Goal: Information Seeking & Learning: Check status

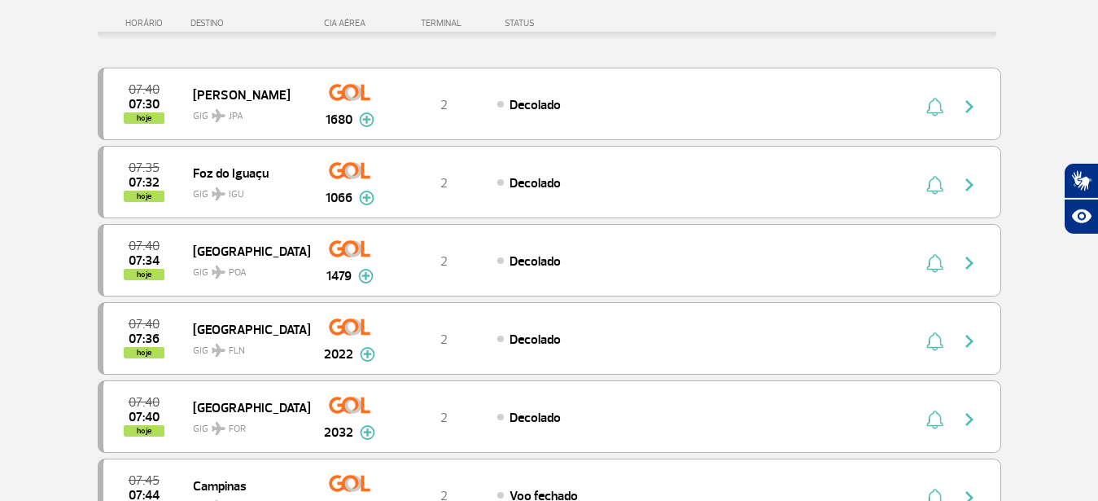
scroll to position [44, 0]
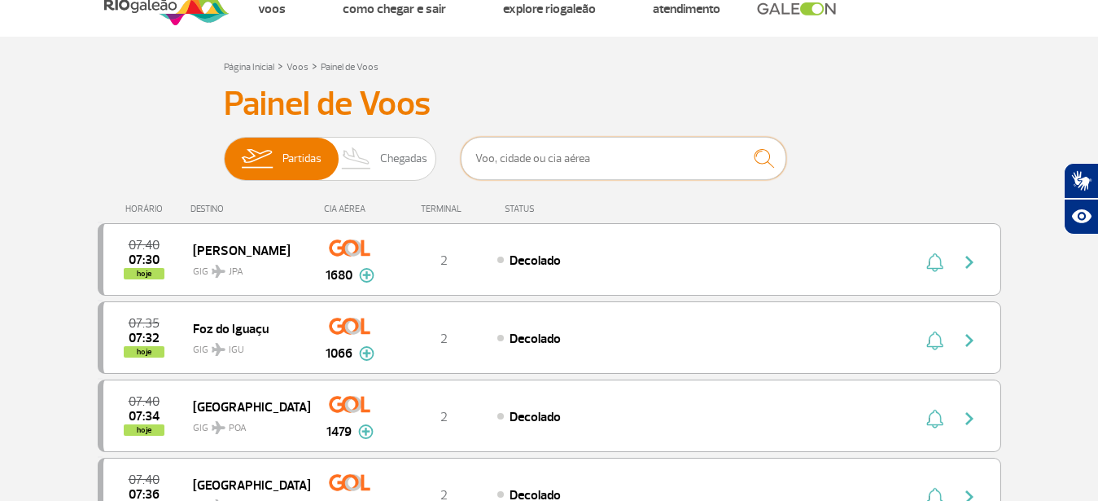
click at [503, 160] on input "text" at bounding box center [624, 158] width 326 height 43
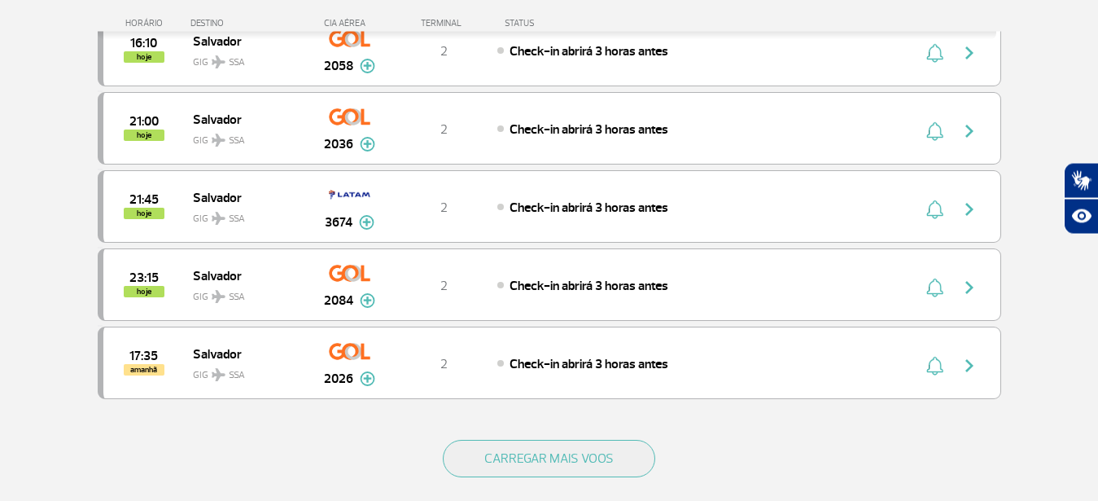
scroll to position [581, 0]
type input "Salvador"
click at [367, 144] on img at bounding box center [367, 143] width 15 height 15
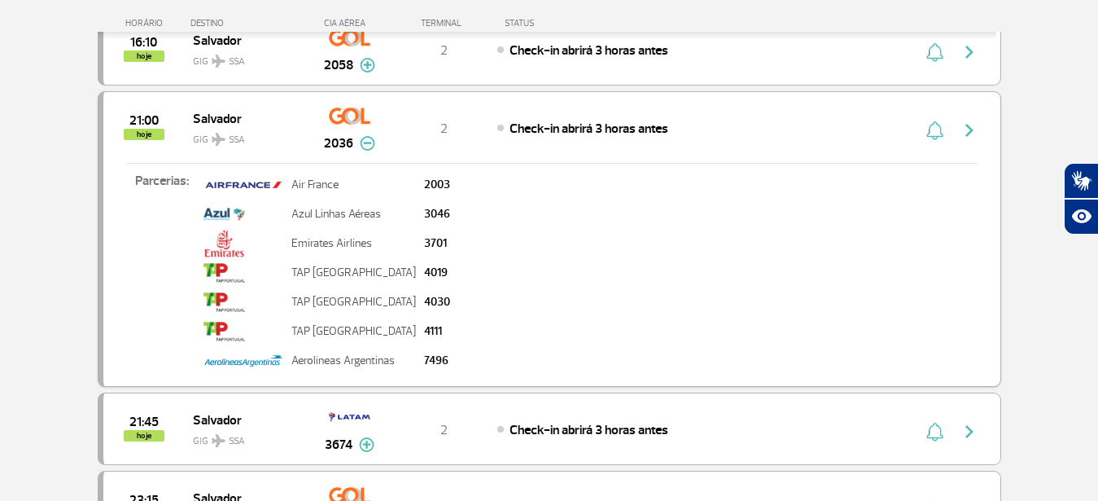
click at [970, 127] on img "button" at bounding box center [970, 130] width 20 height 20
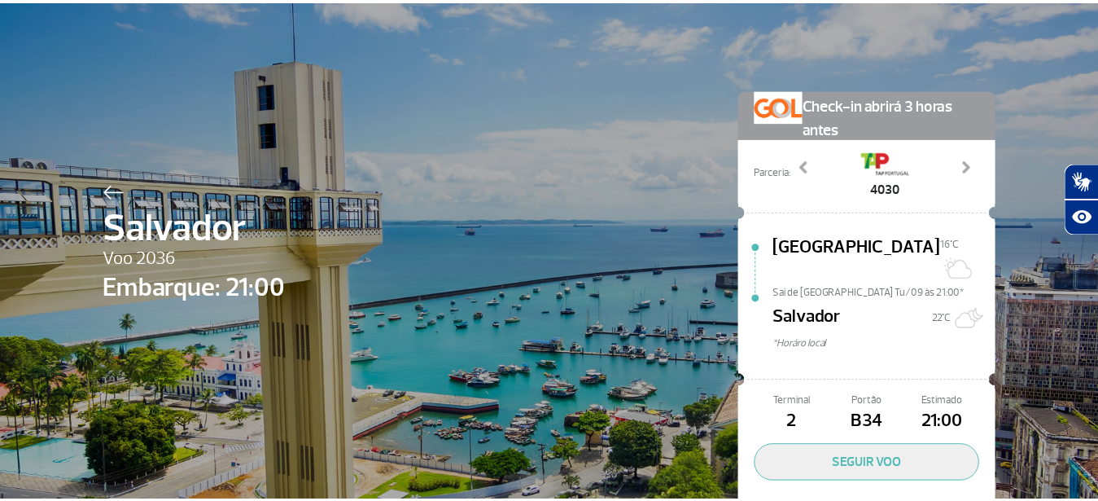
scroll to position [68, 0]
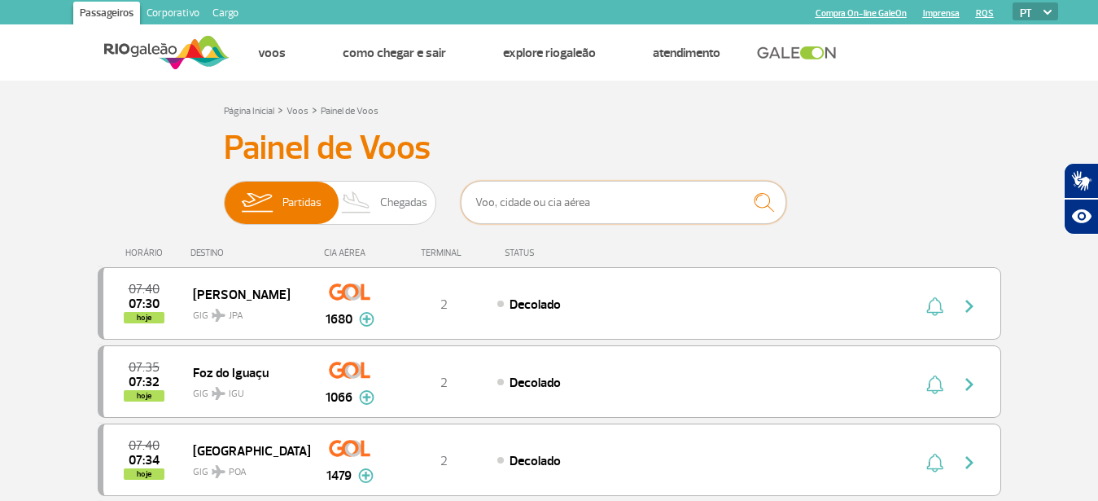
click at [497, 195] on input "text" at bounding box center [624, 202] width 326 height 43
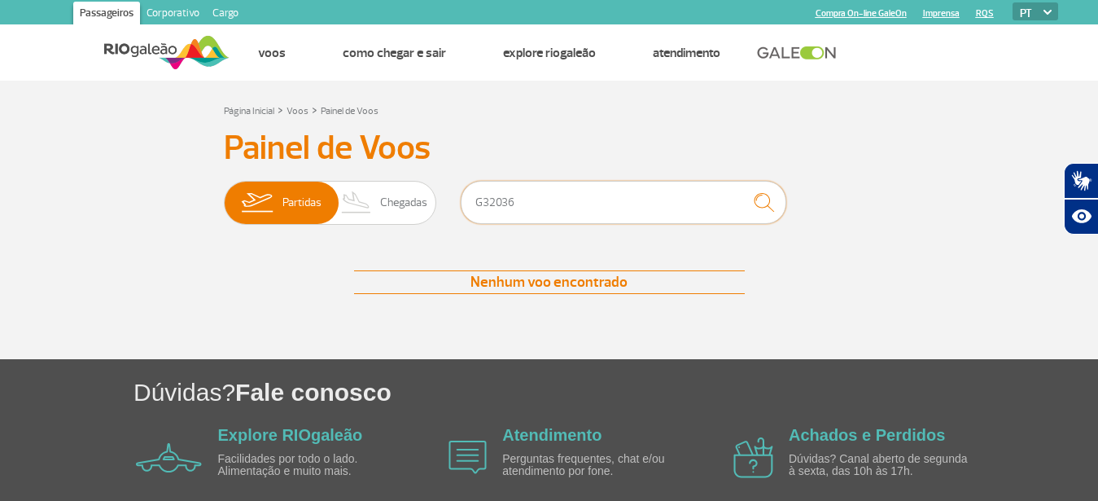
type input "G32036"
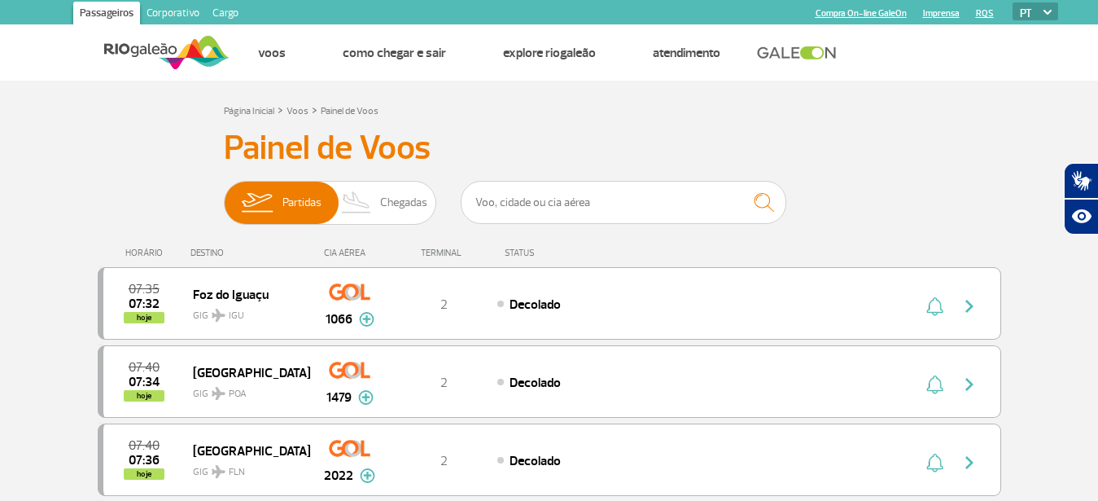
click at [869, 152] on h3 "Painel de Voos" at bounding box center [549, 148] width 651 height 41
click at [519, 201] on input "text" at bounding box center [624, 202] width 326 height 43
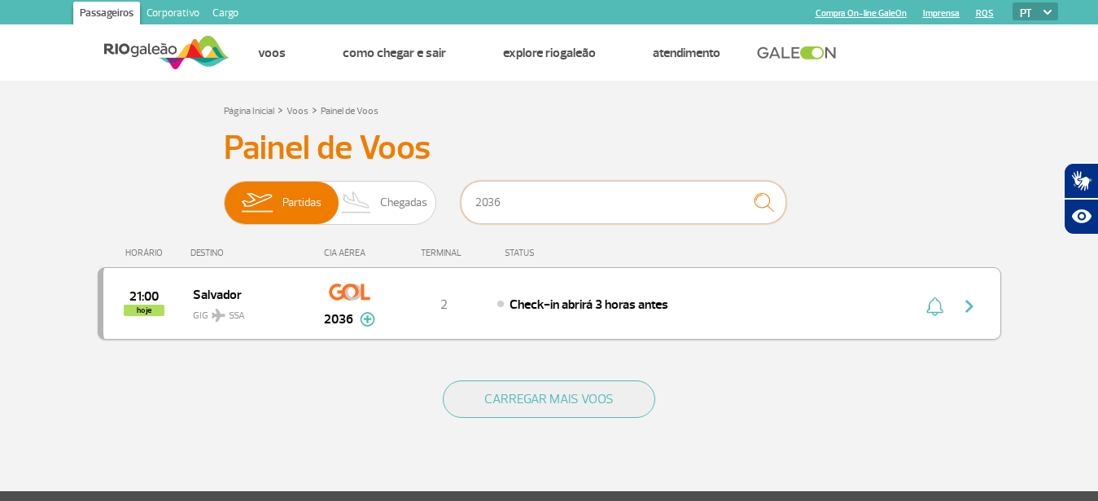
type input "2036"
click at [967, 301] on img "button" at bounding box center [970, 306] width 20 height 20
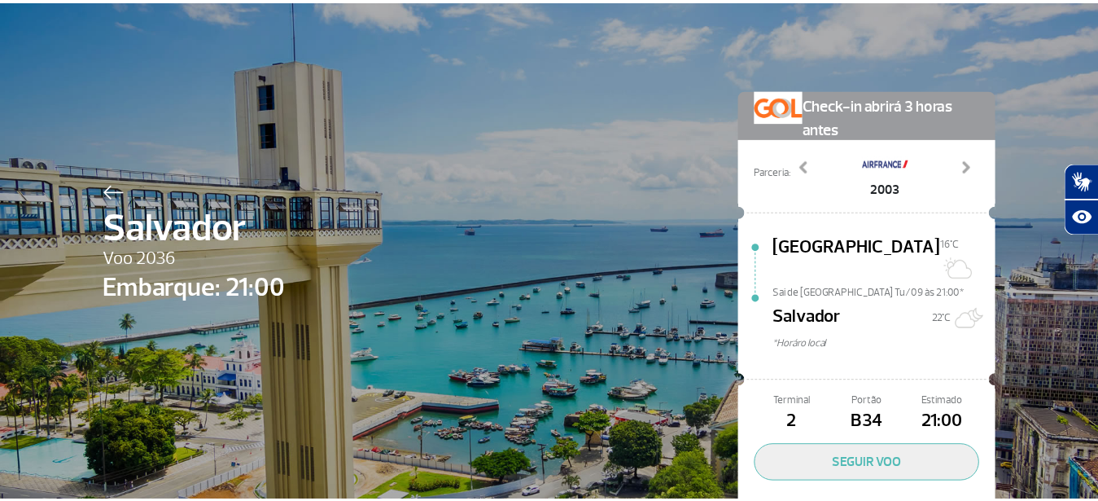
scroll to position [68, 0]
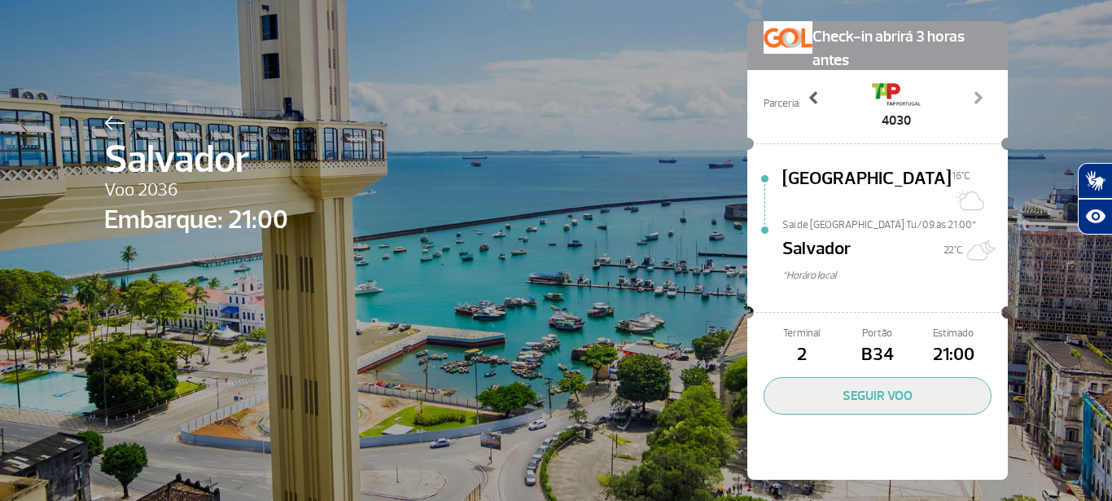
click at [809, 103] on span at bounding box center [814, 98] width 16 height 16
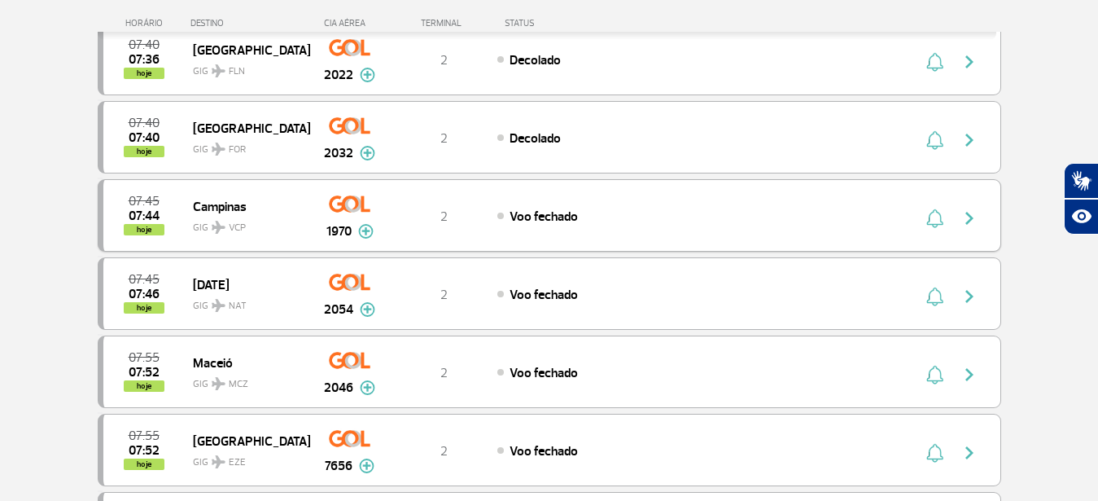
scroll to position [166, 0]
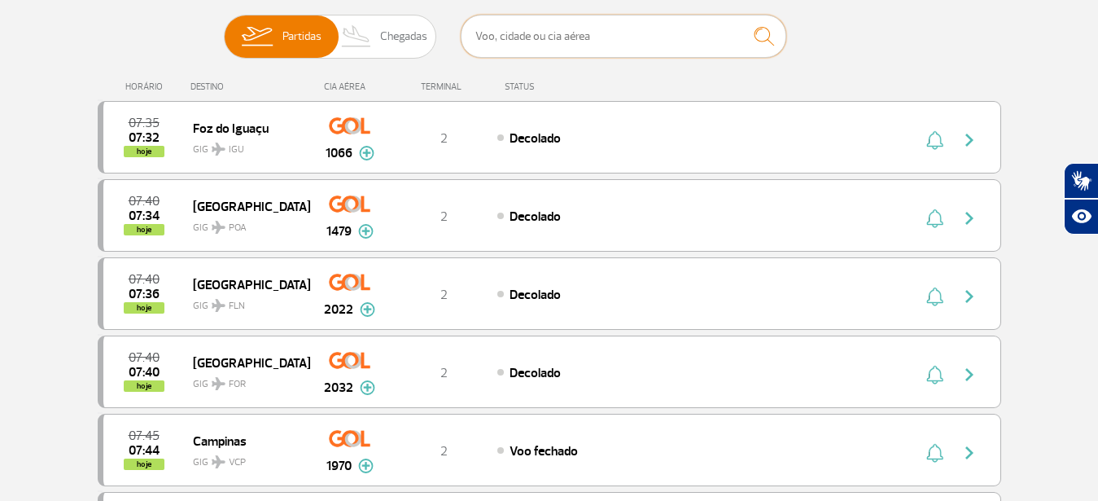
click at [513, 37] on input "text" at bounding box center [624, 36] width 326 height 43
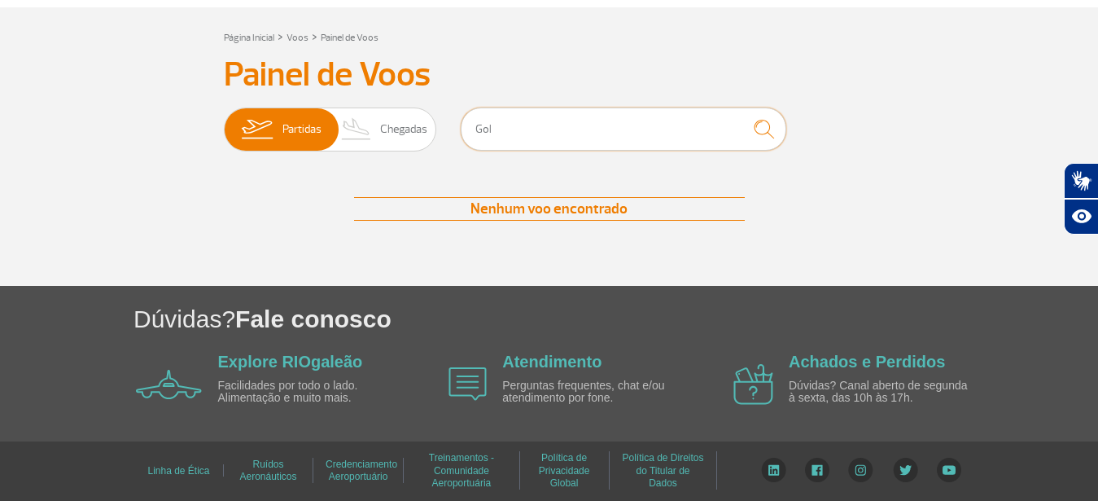
click at [518, 138] on input "Gol" at bounding box center [624, 128] width 326 height 43
type input "G"
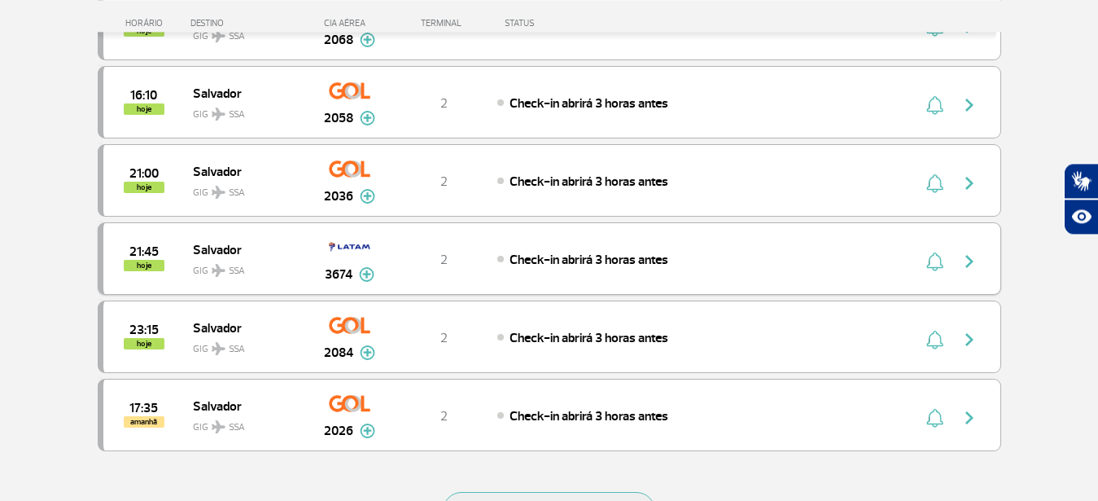
scroll to position [488, 0]
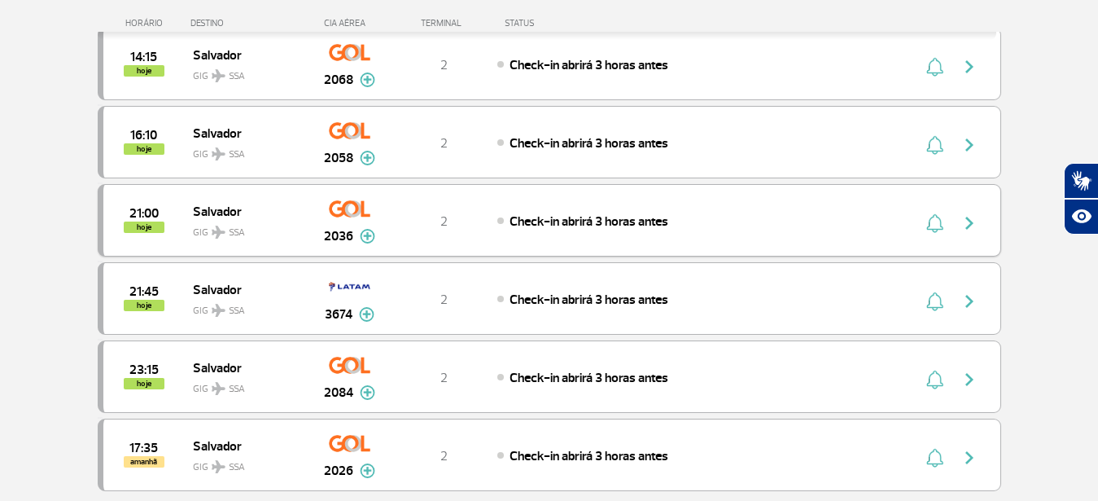
type input "Salvador"
click at [973, 225] on img "button" at bounding box center [970, 223] width 20 height 20
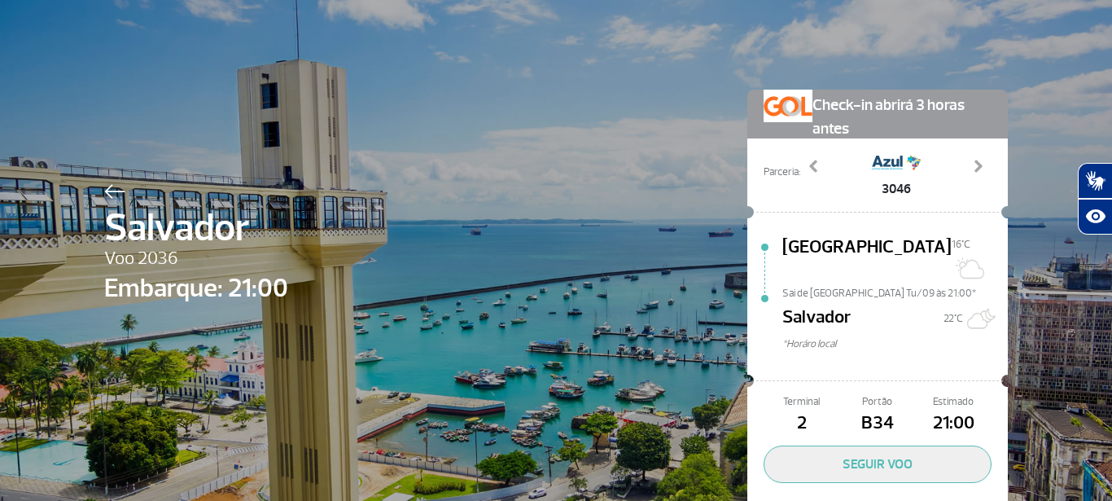
click at [602, 97] on div "Salvador Voo 2036 Embarque: 21:00 Check-in abrirá 3 horas antes Parceria: 2003 …" at bounding box center [556, 294] width 928 height 589
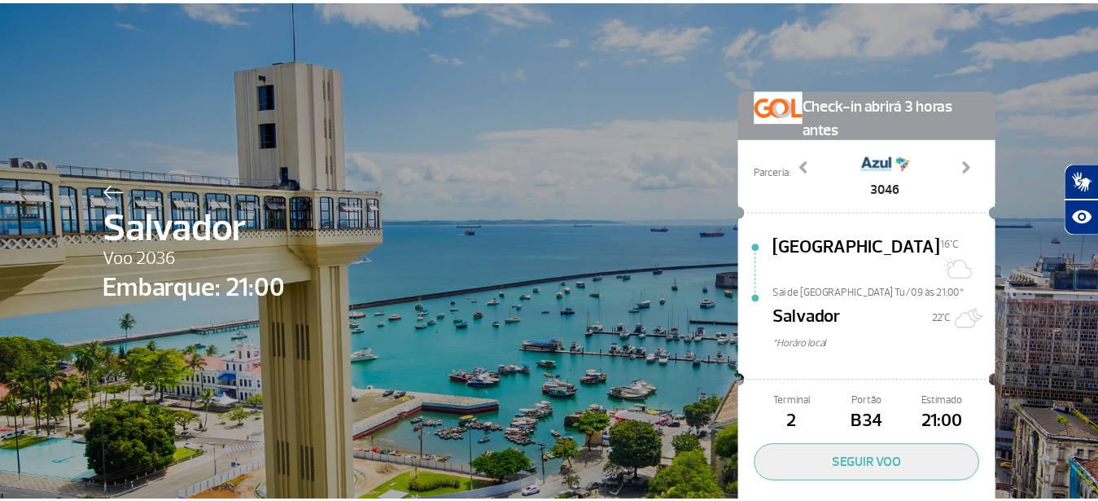
scroll to position [68, 0]
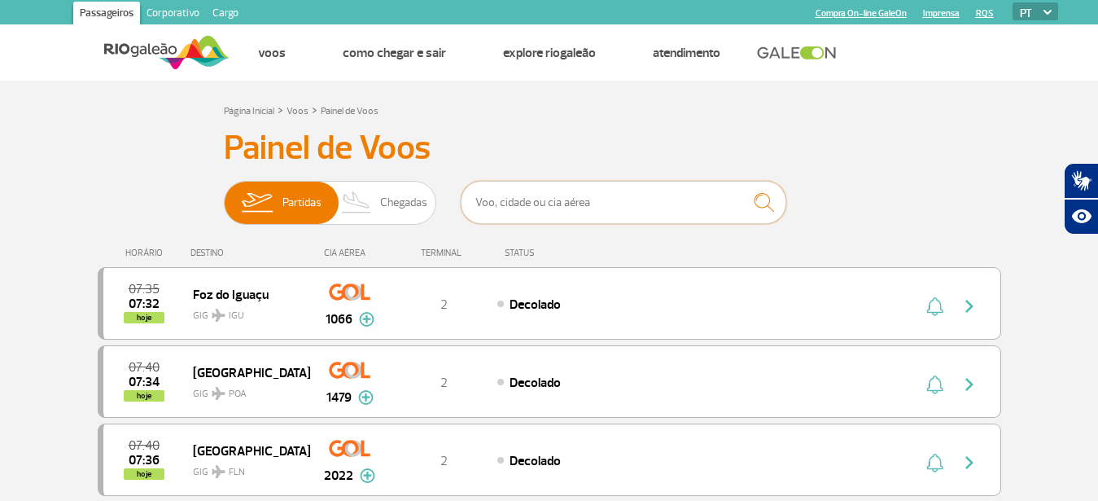
click at [490, 208] on input "text" at bounding box center [624, 202] width 326 height 43
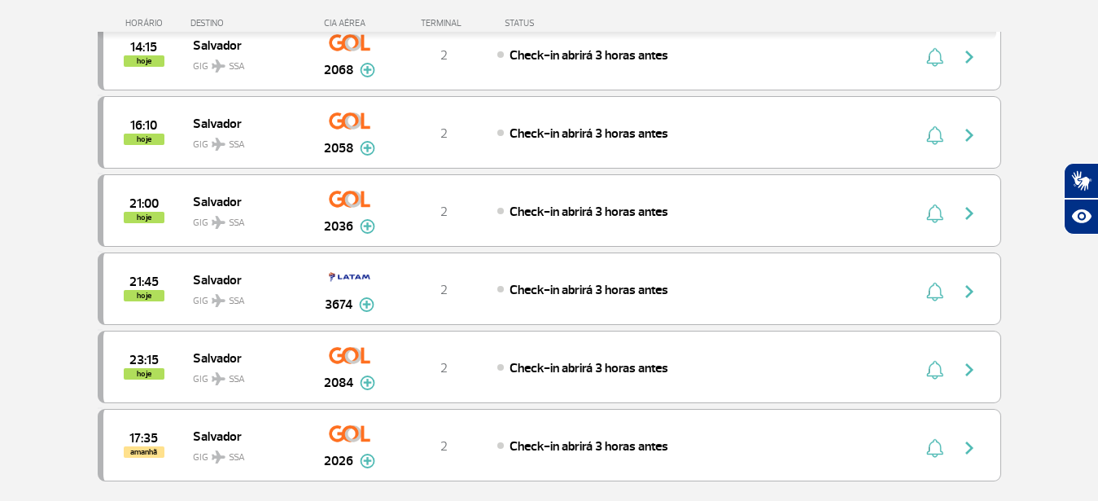
scroll to position [581, 0]
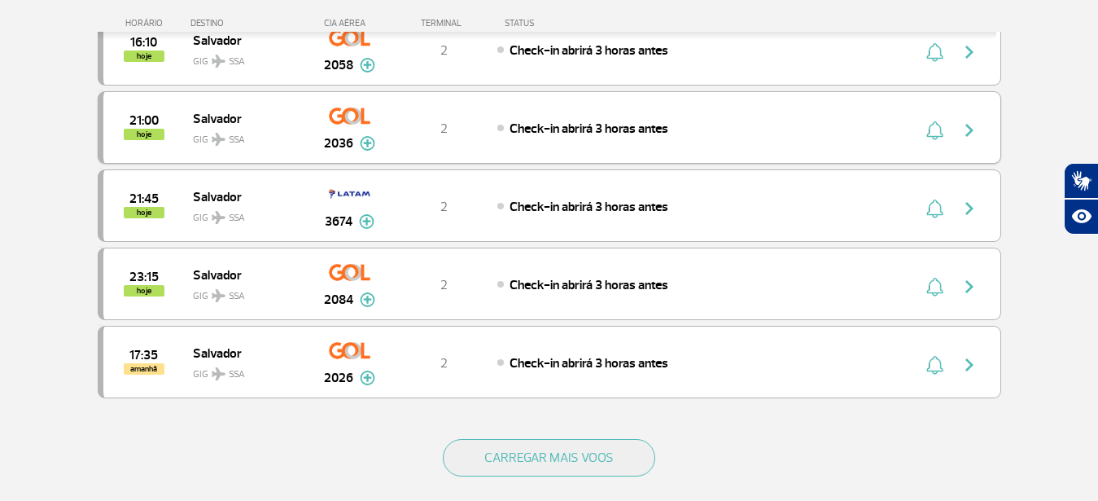
type input "Salvador"
click at [879, 132] on div "21:00 hoje [GEOGRAPHIC_DATA] SSA 2036 2 Check-in abrirá 3 horas antes Parcerias…" at bounding box center [550, 127] width 904 height 72
click at [969, 132] on img "button" at bounding box center [970, 130] width 20 height 20
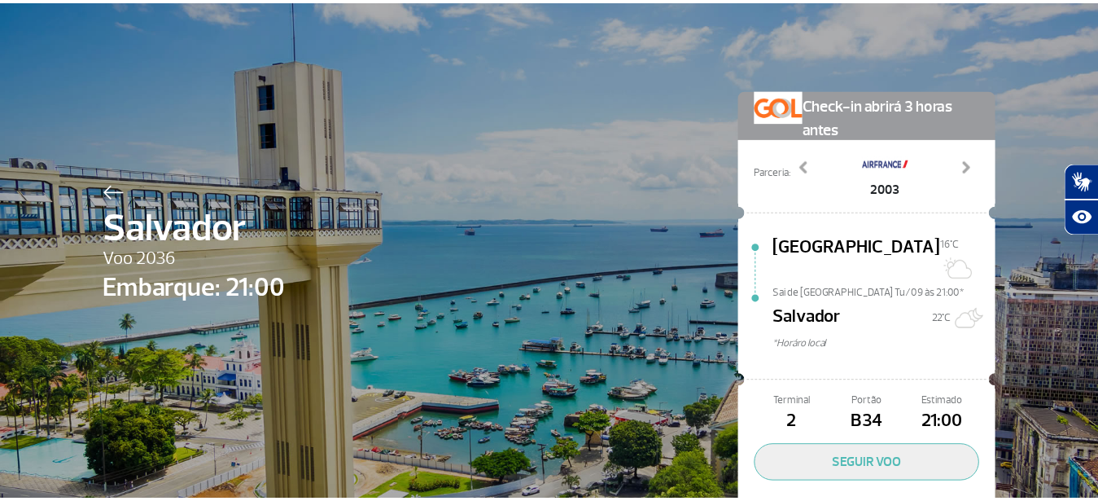
scroll to position [68, 0]
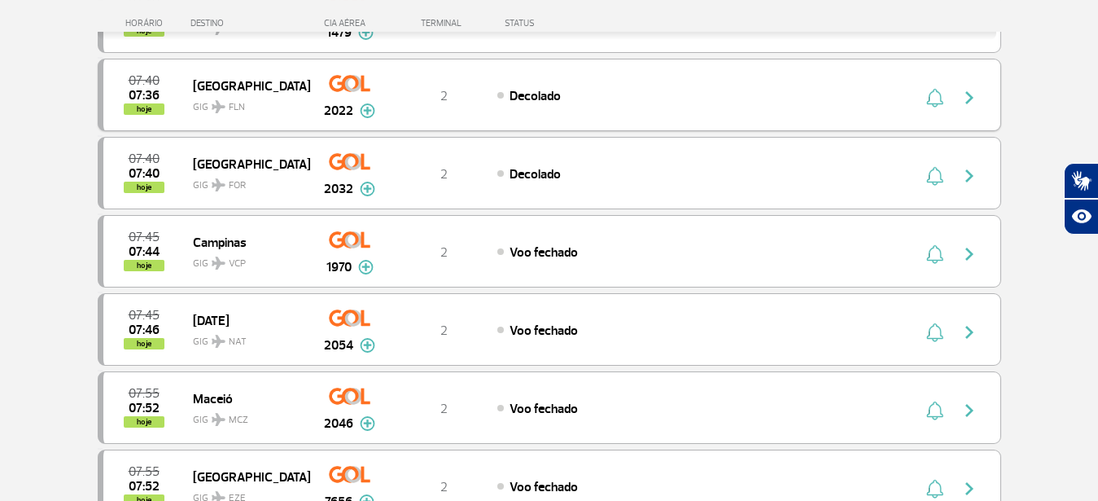
scroll to position [415, 0]
